Goal: Transaction & Acquisition: Purchase product/service

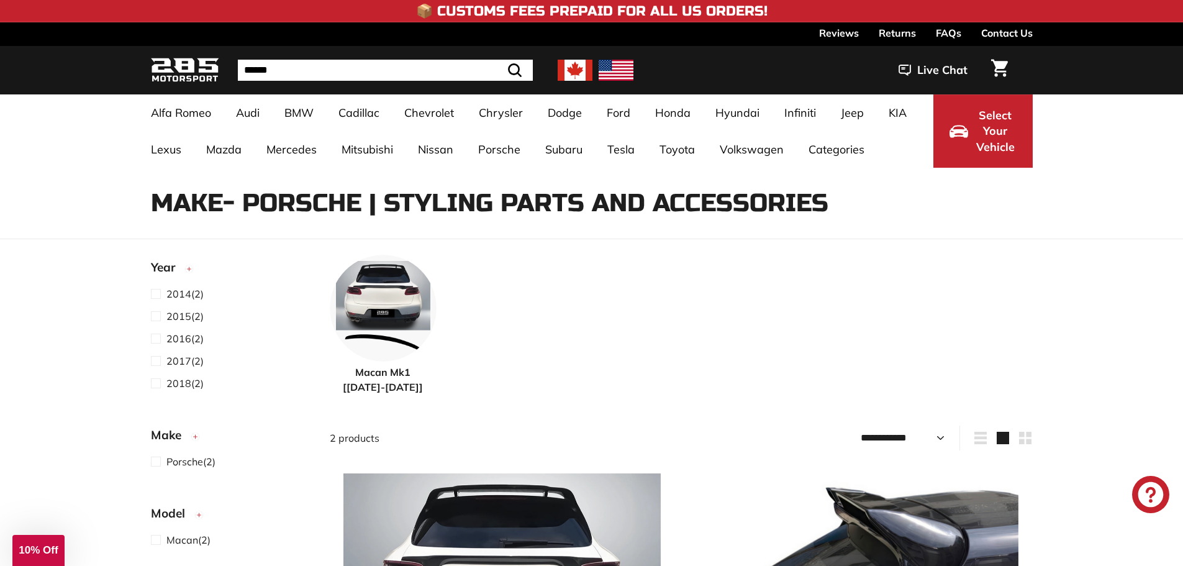
select select "**********"
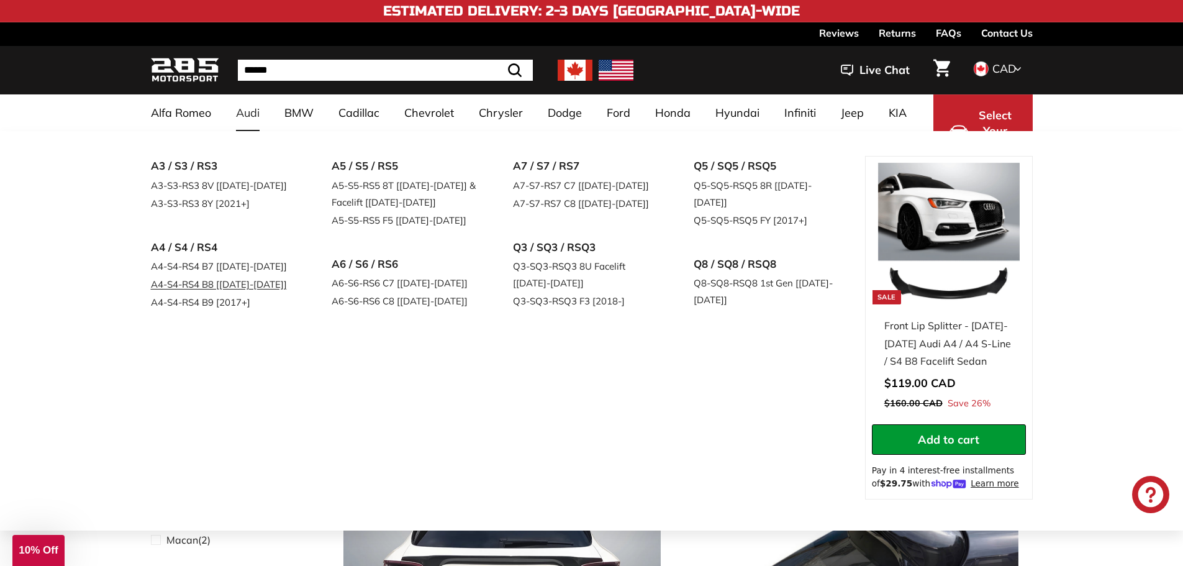
click at [188, 284] on link "A4-S4-RS4 B8 [[DATE]-[DATE]]" at bounding box center [224, 284] width 147 height 18
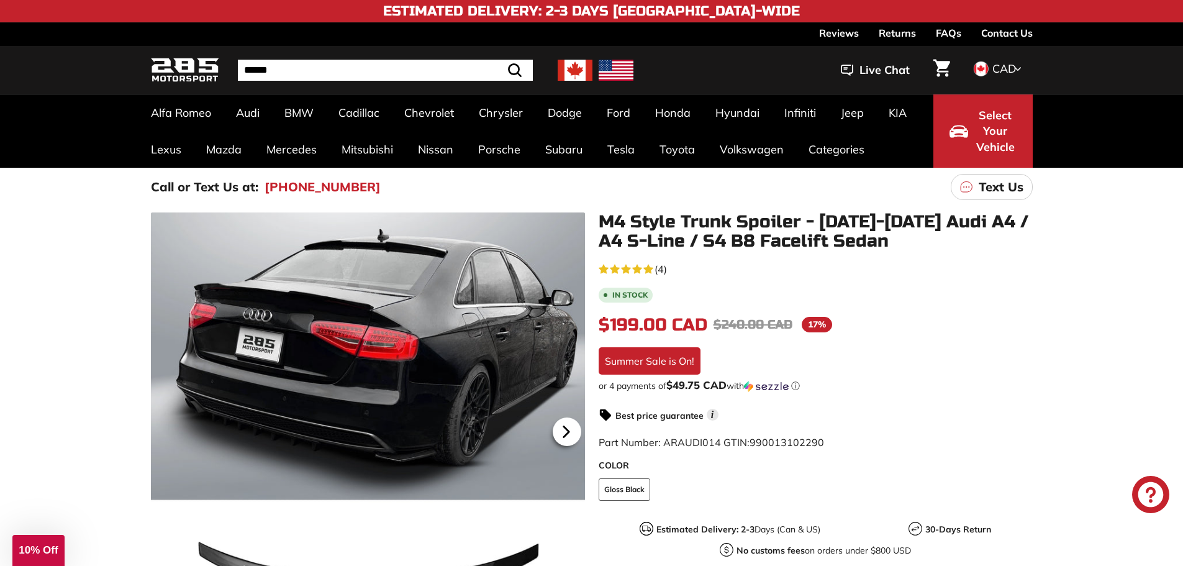
click at [567, 432] on icon at bounding box center [565, 431] width 5 height 11
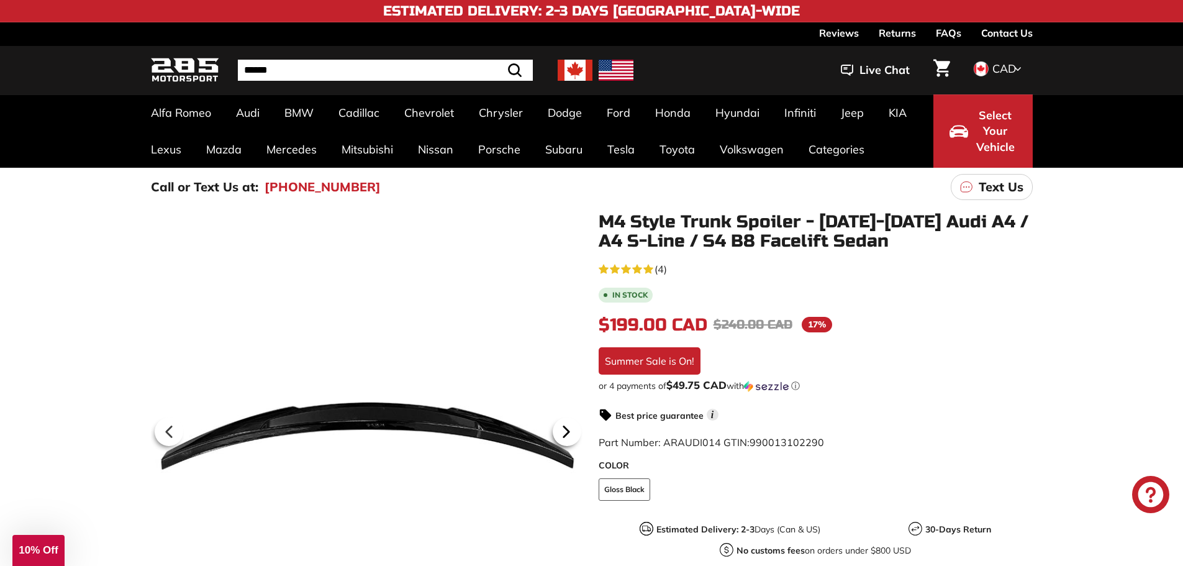
click at [567, 432] on icon at bounding box center [565, 431] width 5 height 11
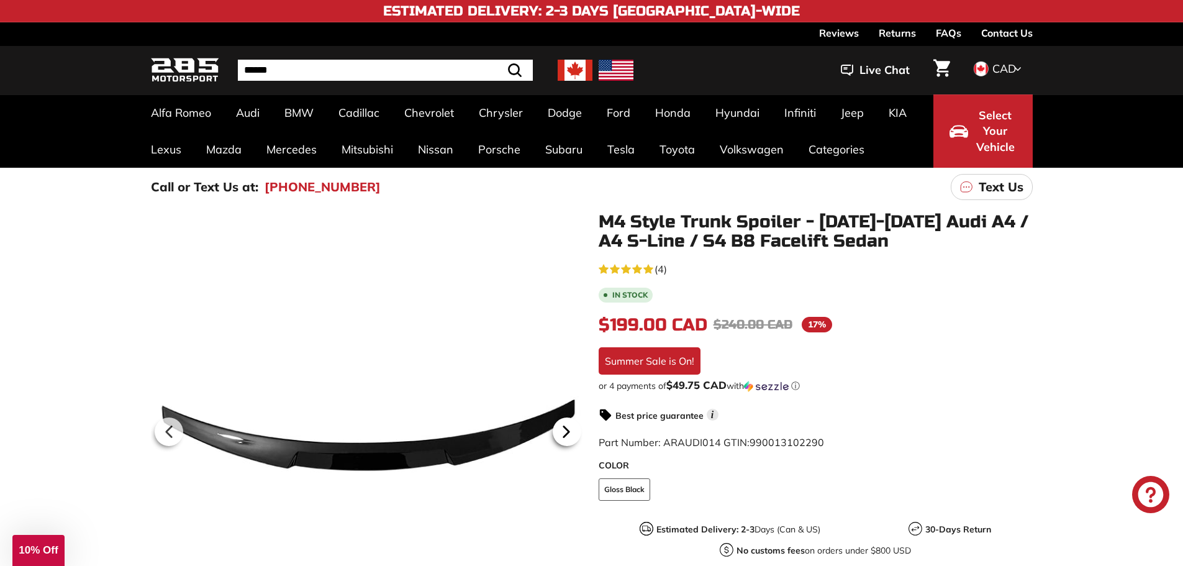
click at [567, 432] on icon at bounding box center [565, 431] width 5 height 11
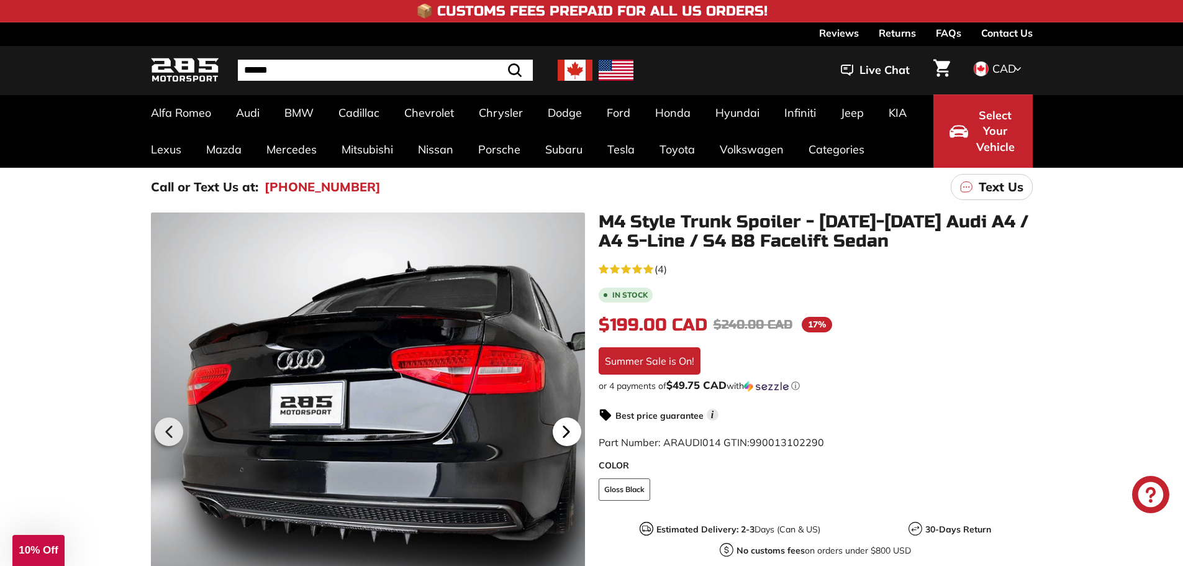
click at [567, 432] on icon at bounding box center [565, 431] width 5 height 11
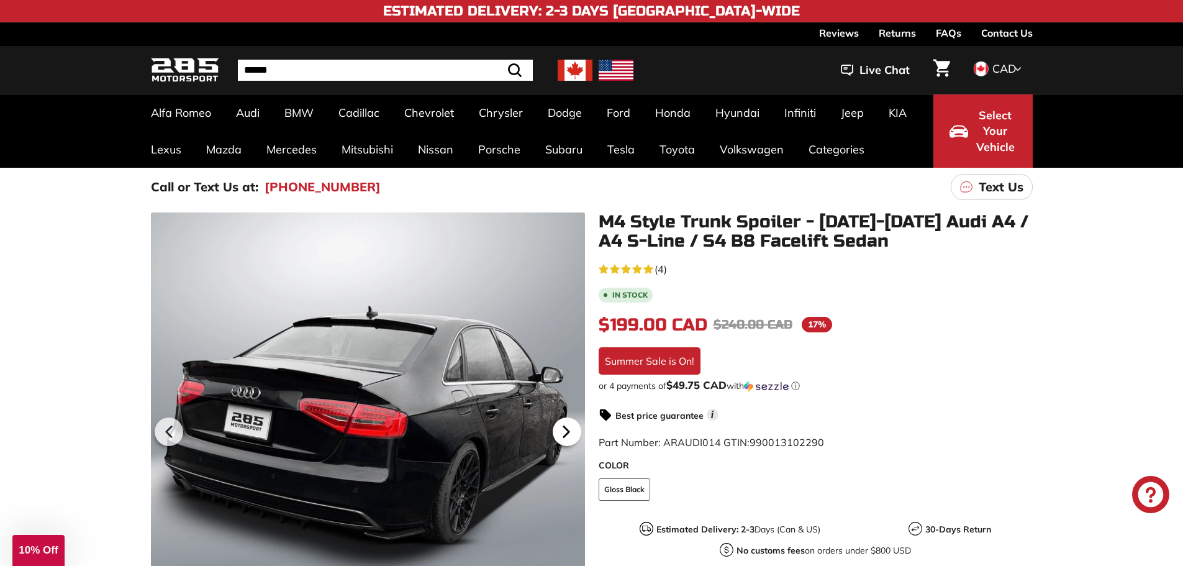
click at [567, 432] on icon at bounding box center [565, 431] width 5 height 11
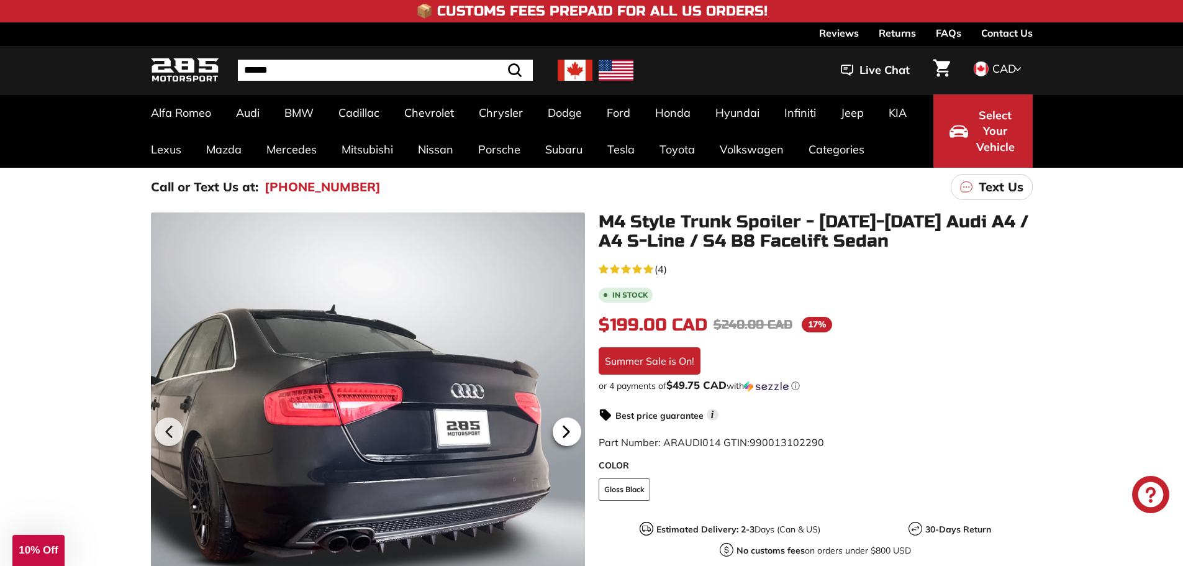
click at [567, 432] on icon at bounding box center [565, 431] width 5 height 11
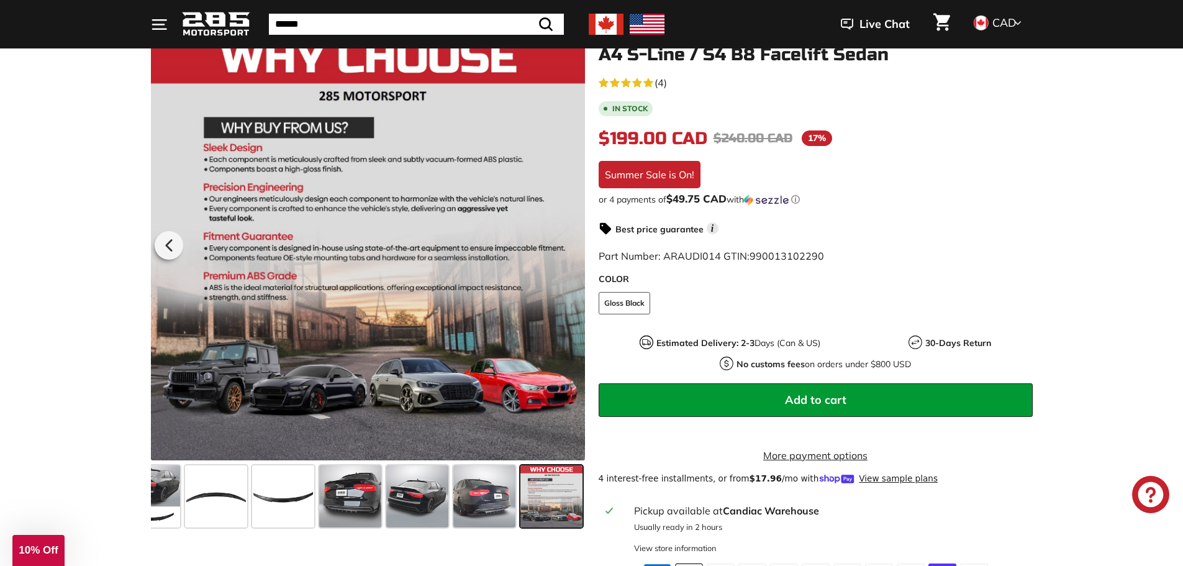
scroll to position [124, 0]
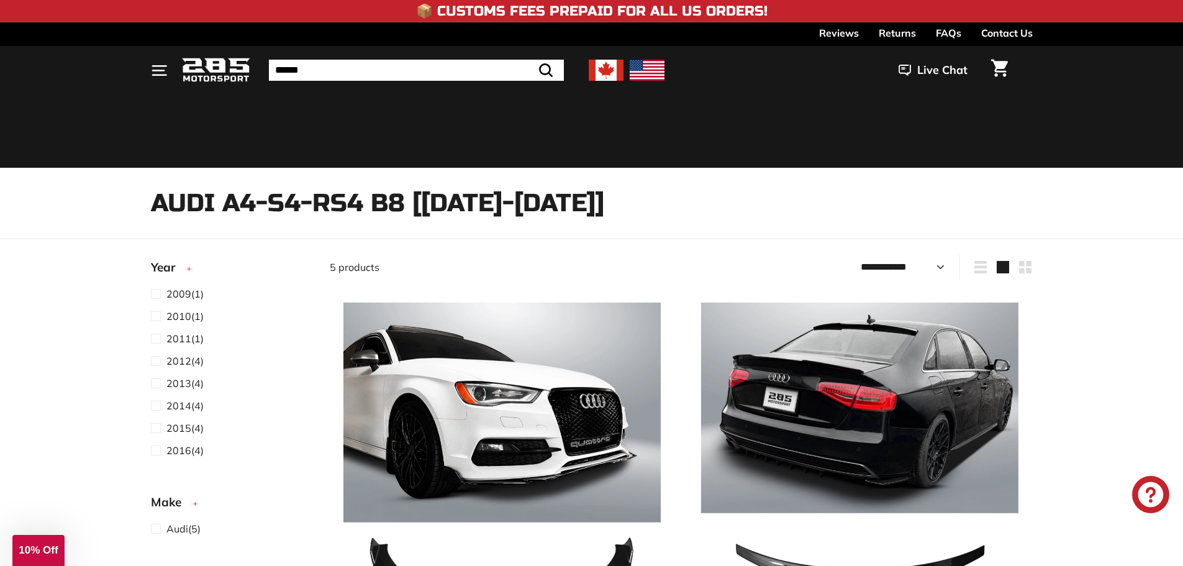
select select "**********"
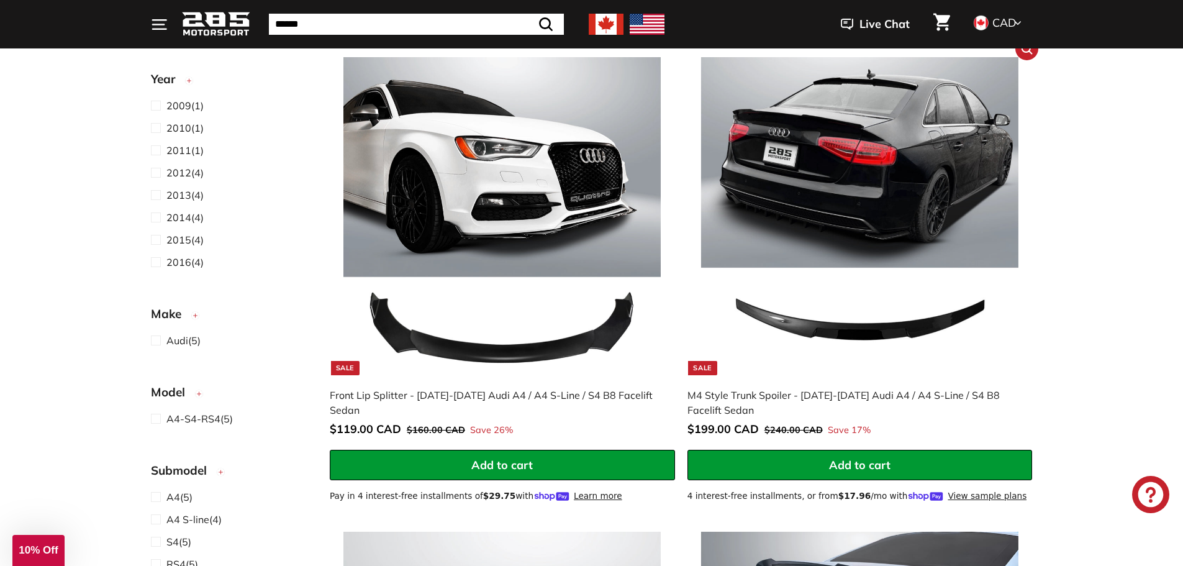
scroll to position [248, 0]
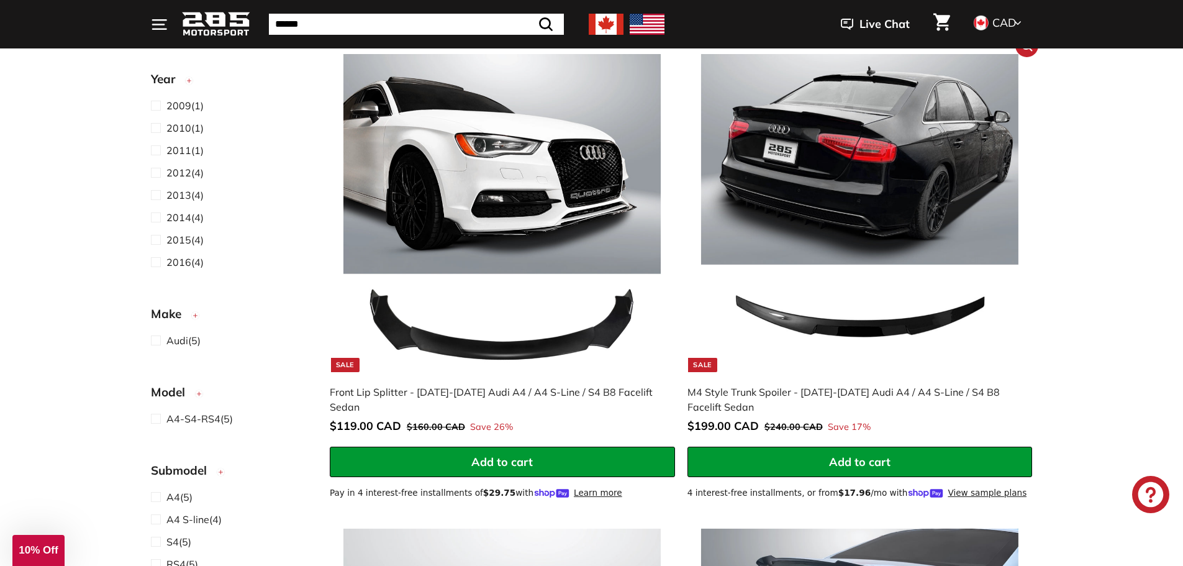
click at [844, 453] on button "Add to cart" at bounding box center [859, 461] width 345 height 31
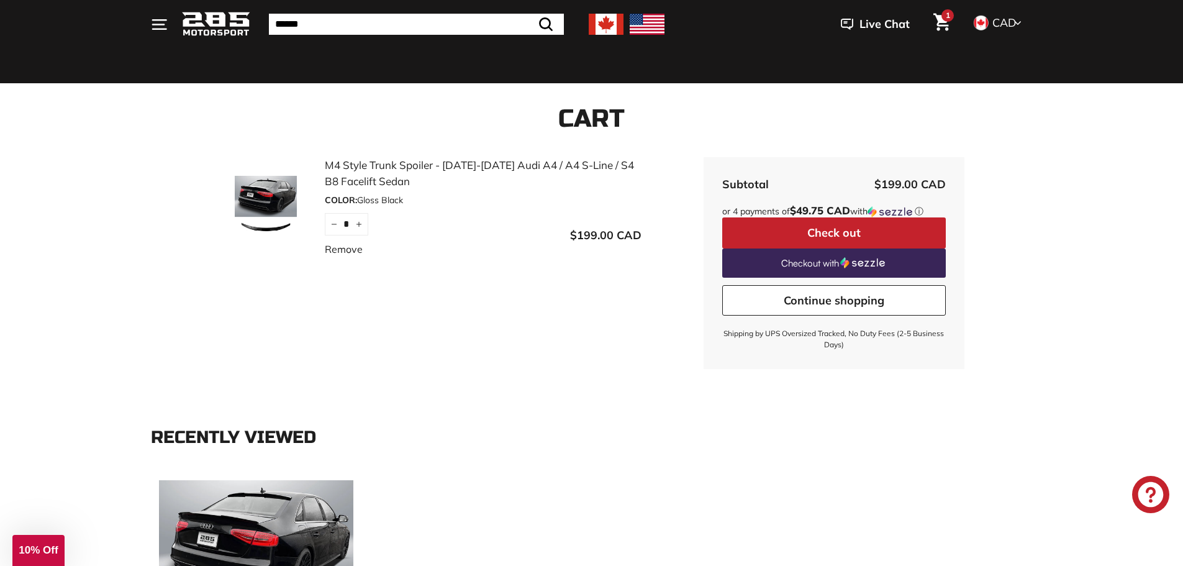
scroll to position [62, 0]
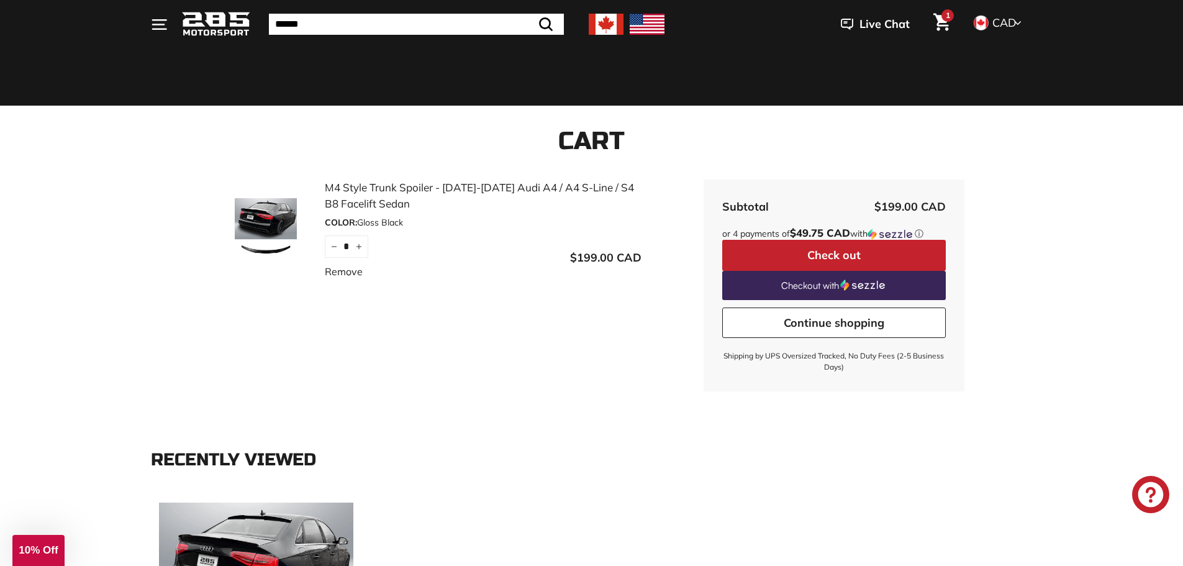
click at [849, 249] on button "Check out" at bounding box center [834, 255] width 224 height 31
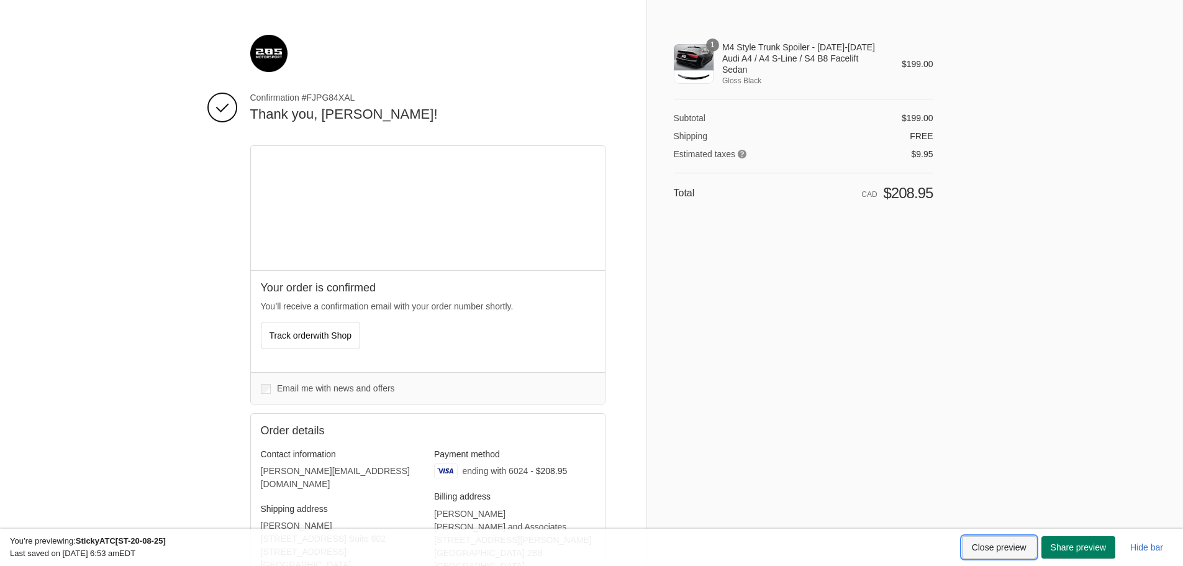
click at [1011, 543] on button "Close preview" at bounding box center [999, 547] width 75 height 22
